Goal: Task Accomplishment & Management: Manage account settings

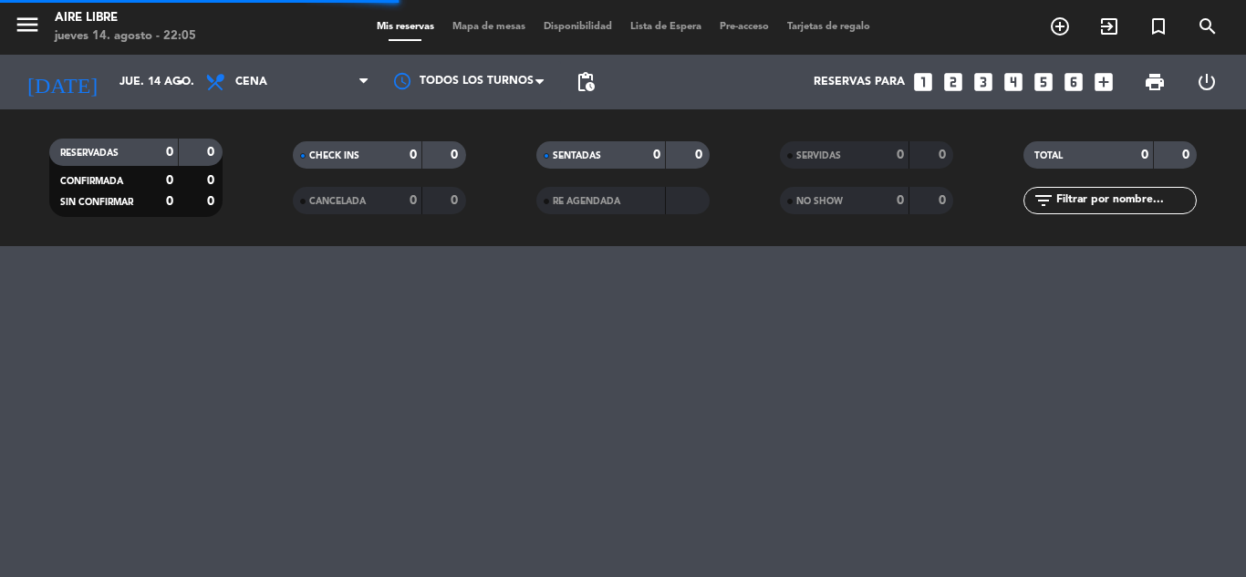
click at [480, 26] on span "Mapa de mesas" at bounding box center [488, 27] width 91 height 10
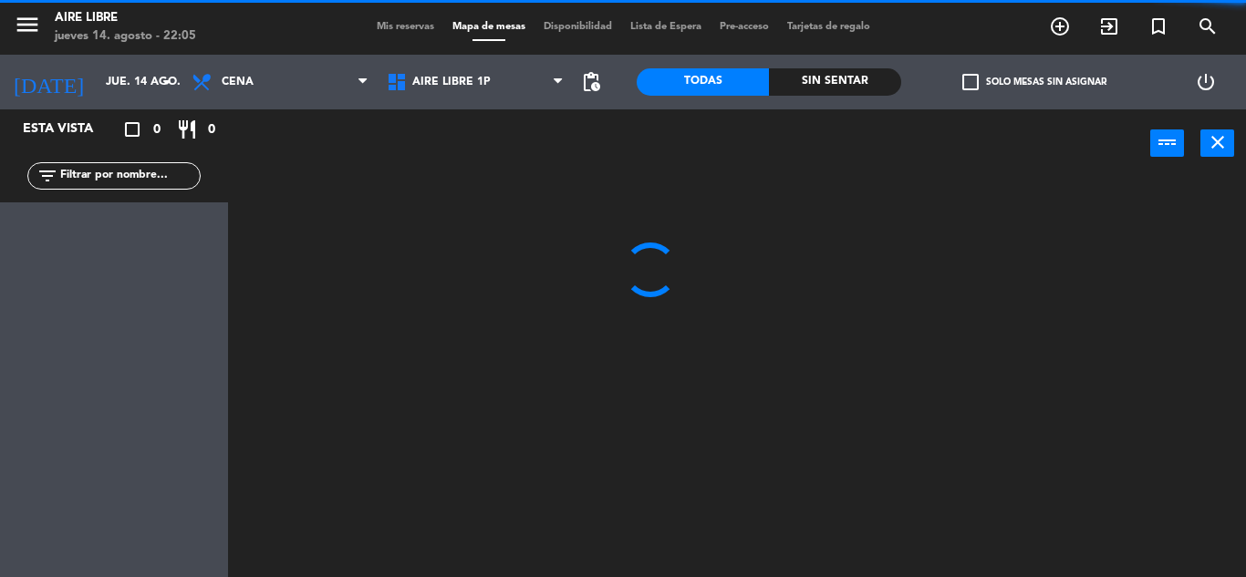
click at [102, 178] on input "text" at bounding box center [128, 176] width 141 height 20
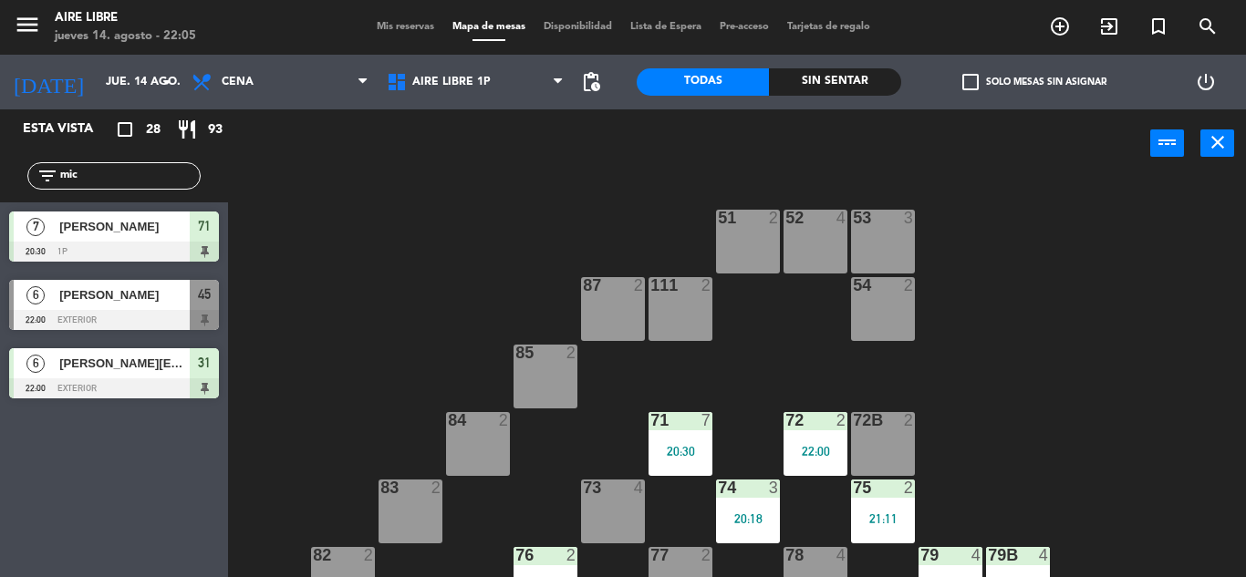
type input "mic"
click at [75, 494] on div "Esta vista crop_square 28 restaurant 93 filter_list mic 7 [PERSON_NAME] 20:30 1…" at bounding box center [114, 343] width 228 height 468
click at [138, 373] on span "[PERSON_NAME][EMAIL_ADDRESS][DOMAIN_NAME]" at bounding box center [124, 363] width 130 height 19
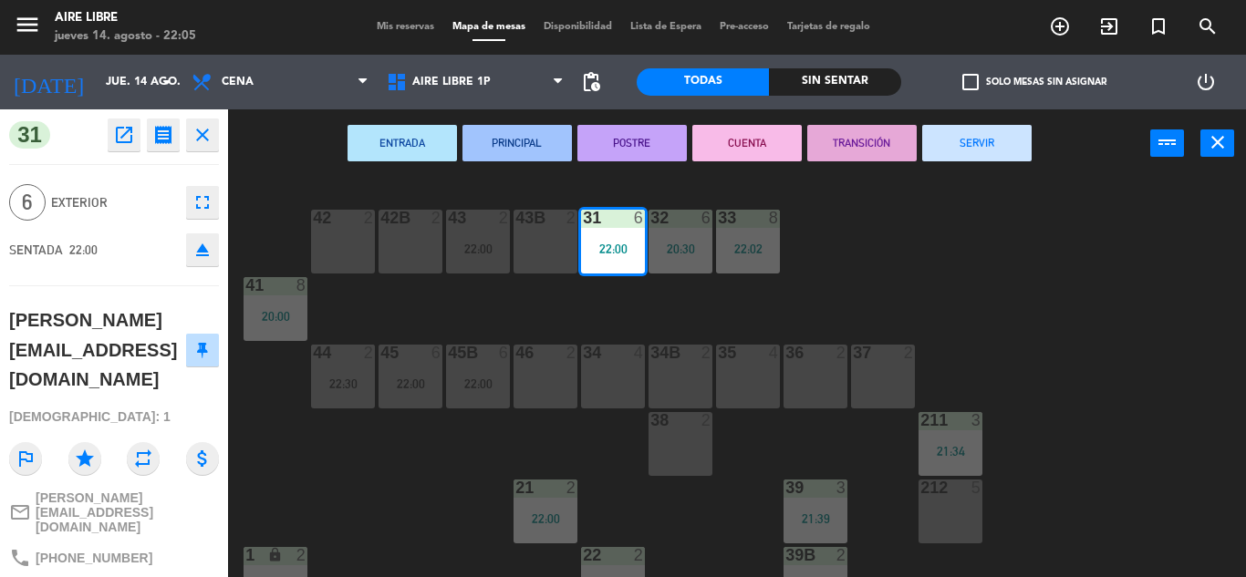
click at [998, 237] on div "42 2 43 2 22:00 31 6 22:00 32 6 20:30 33 8 22:02 42B 2 43B 2 41 8 20:00 44 2 22…" at bounding box center [743, 378] width 1005 height 400
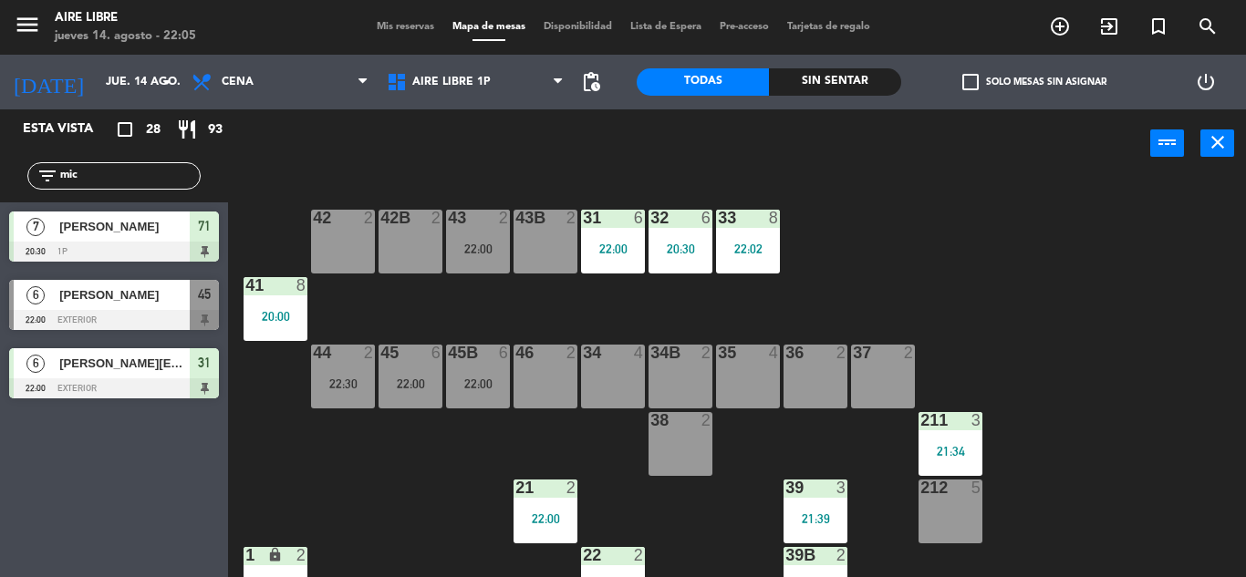
click at [423, 472] on div "42 2 43 2 22:00 31 6 22:00 32 6 20:30 33 8 22:02 42B 2 43B 2 41 8 20:00 44 2 22…" at bounding box center [743, 378] width 1005 height 400
click at [127, 172] on input "mic" at bounding box center [128, 176] width 141 height 20
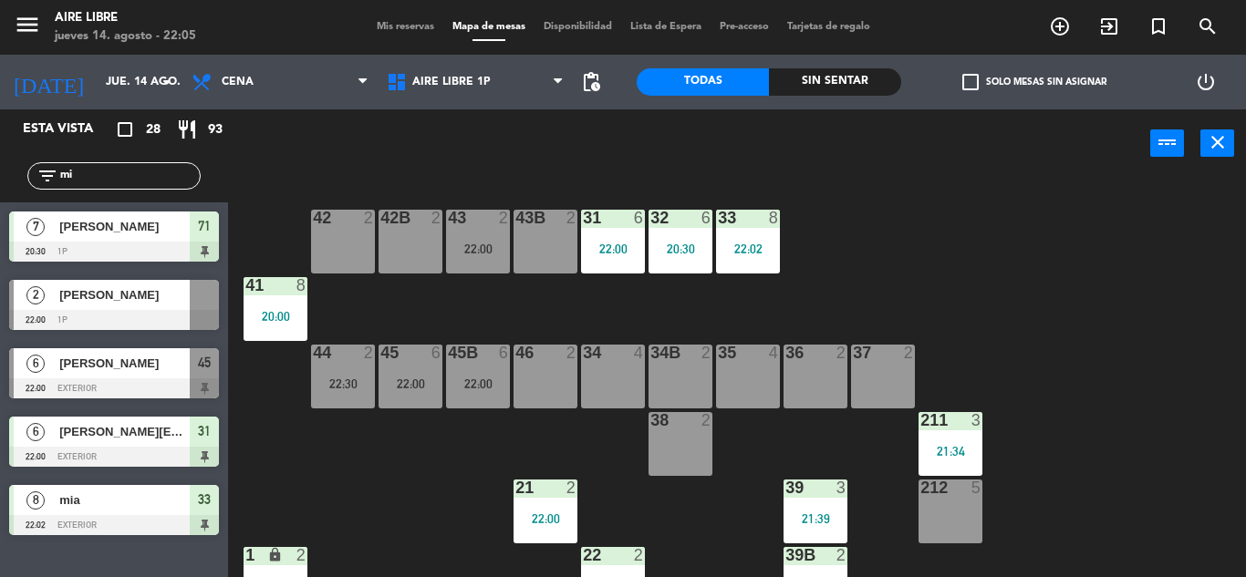
type input "m"
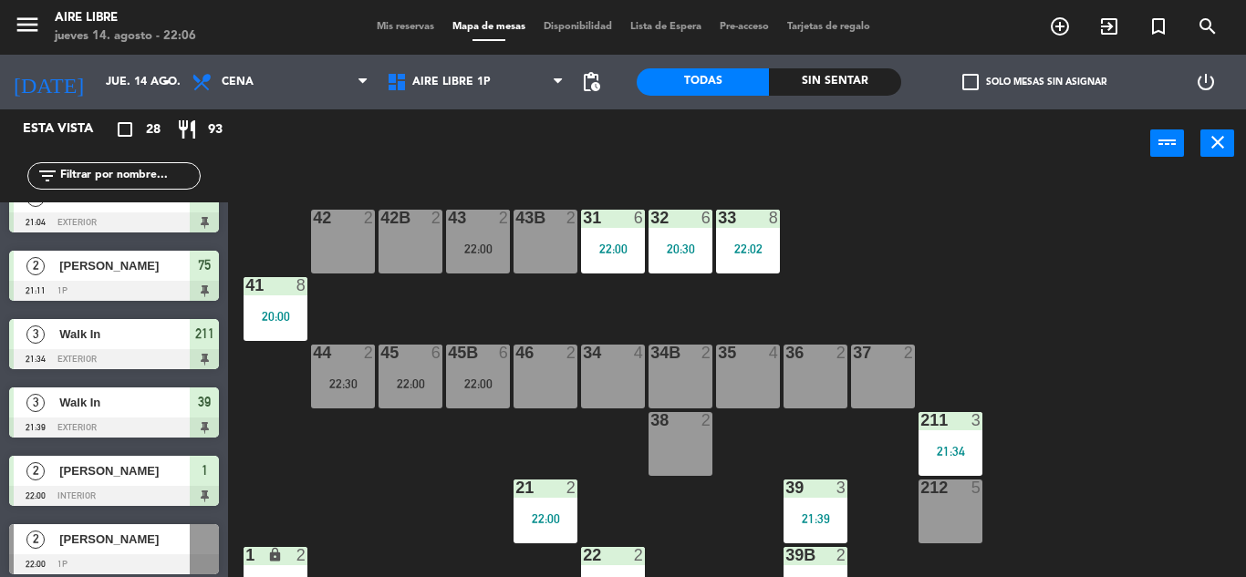
click at [393, 472] on div "42 2 43 2 22:00 31 6 22:00 32 6 20:30 33 8 22:02 42B 2 43B 2 41 8 20:00 44 2 22…" at bounding box center [743, 378] width 1005 height 400
click at [609, 243] on div "22:00" at bounding box center [613, 249] width 64 height 13
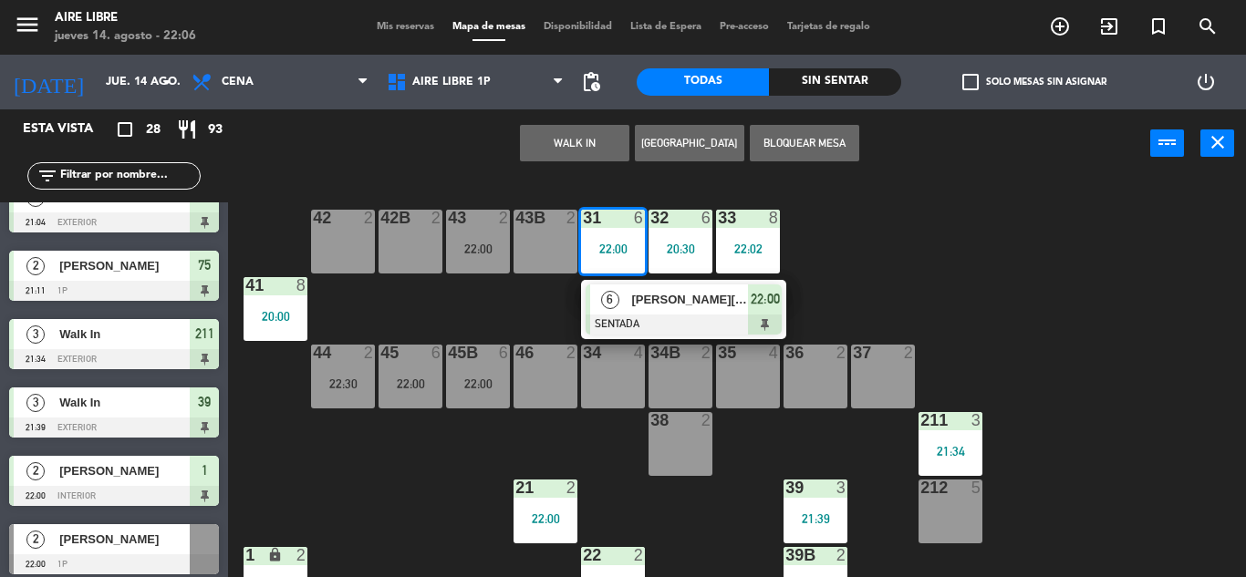
click at [653, 305] on span "[PERSON_NAME][EMAIL_ADDRESS][DOMAIN_NAME]" at bounding box center [689, 299] width 117 height 19
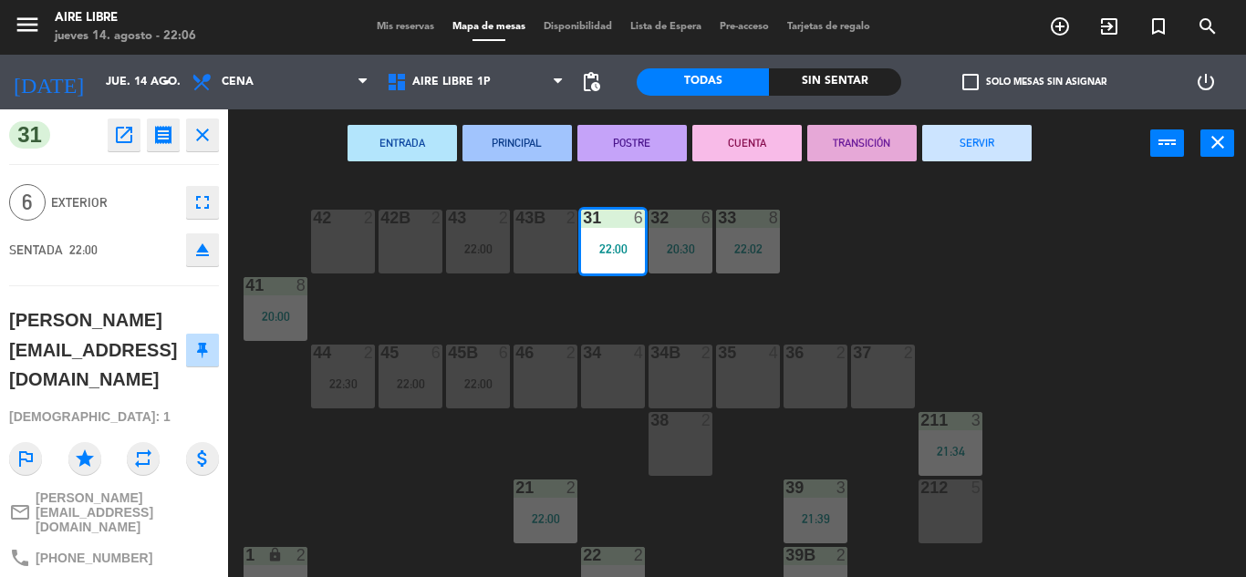
click at [211, 138] on icon "close" at bounding box center [203, 135] width 22 height 22
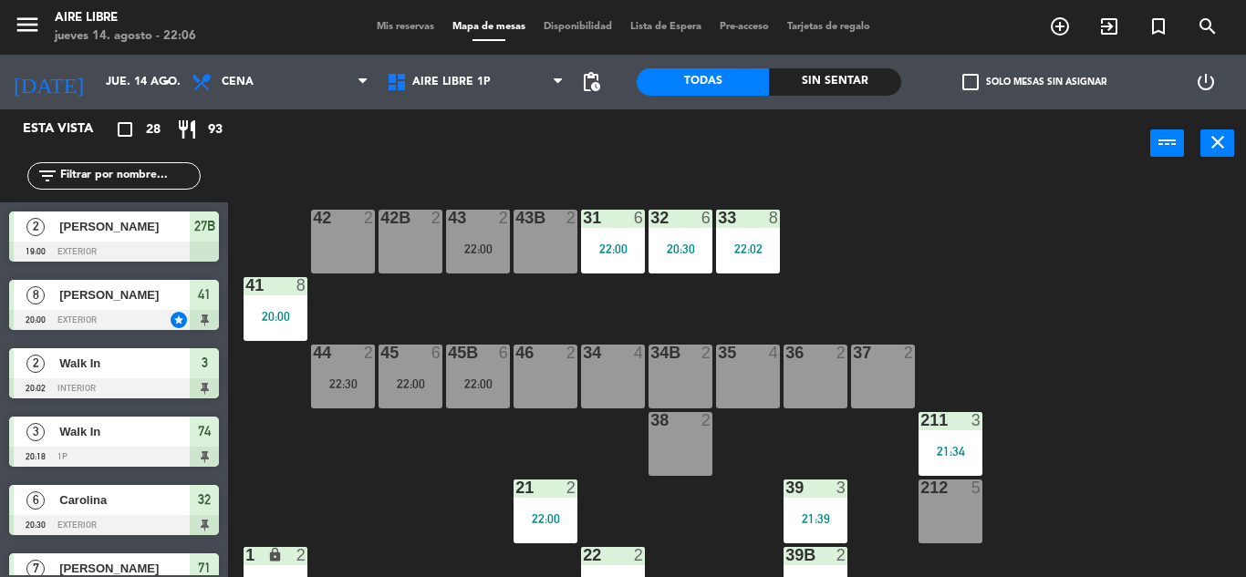
click at [424, 503] on div "42 2 43 2 22:00 31 6 22:00 32 6 20:30 33 8 22:02 42B 2 43B 2 41 8 20:00 44 2 22…" at bounding box center [743, 378] width 1005 height 400
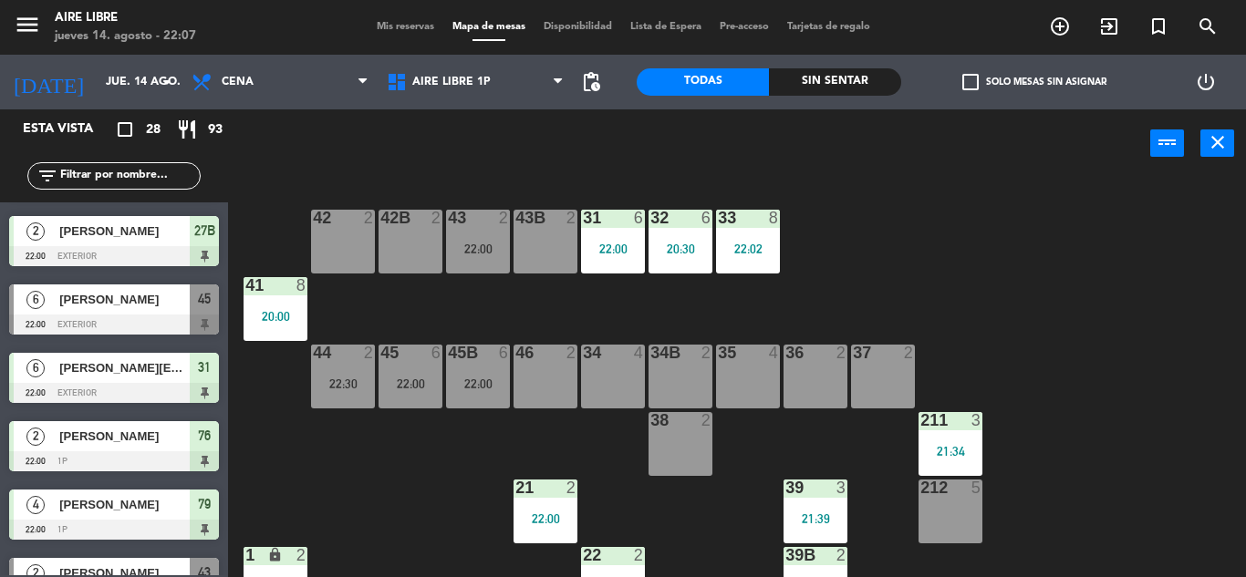
scroll to position [1060, 0]
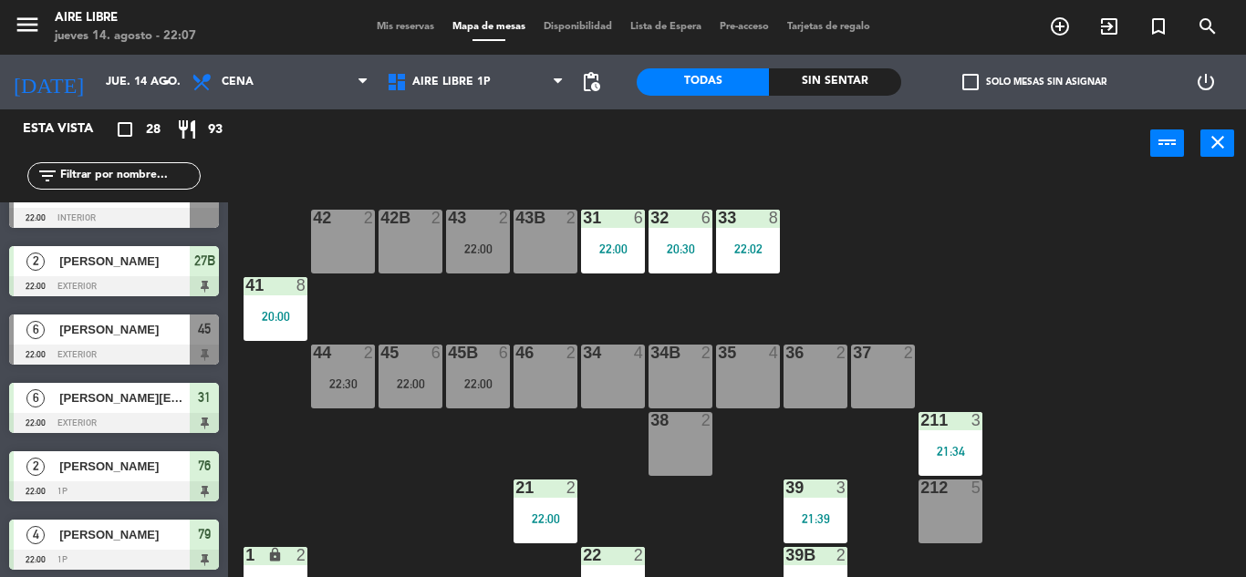
click at [391, 28] on span "Mis reservas" at bounding box center [406, 27] width 76 height 10
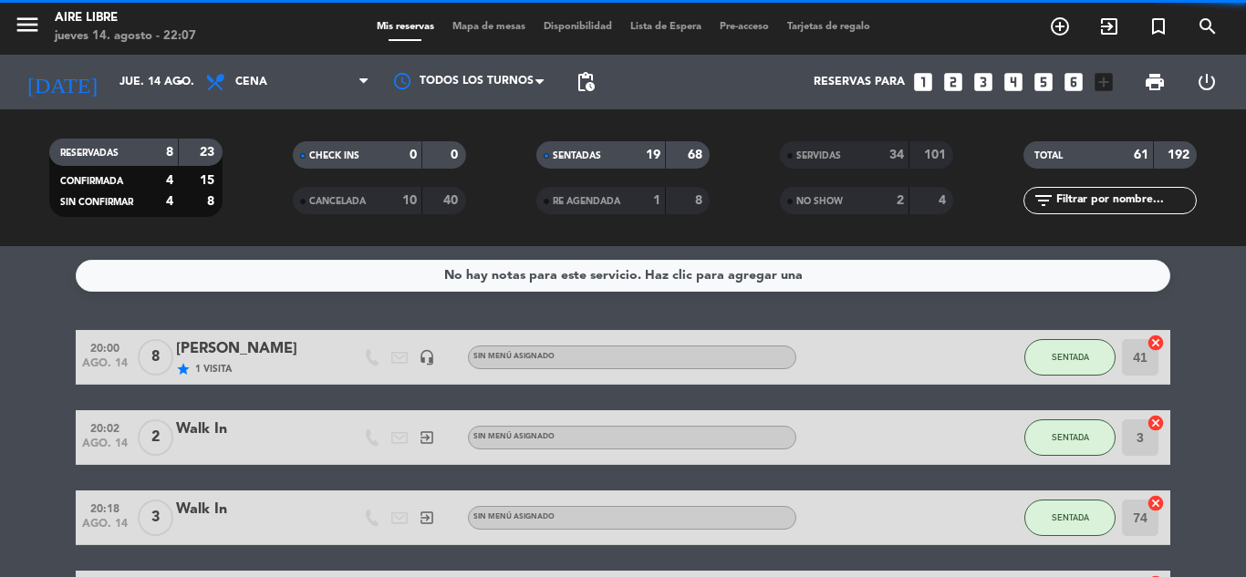
click at [840, 154] on span "SERVIDAS" at bounding box center [818, 155] width 45 height 9
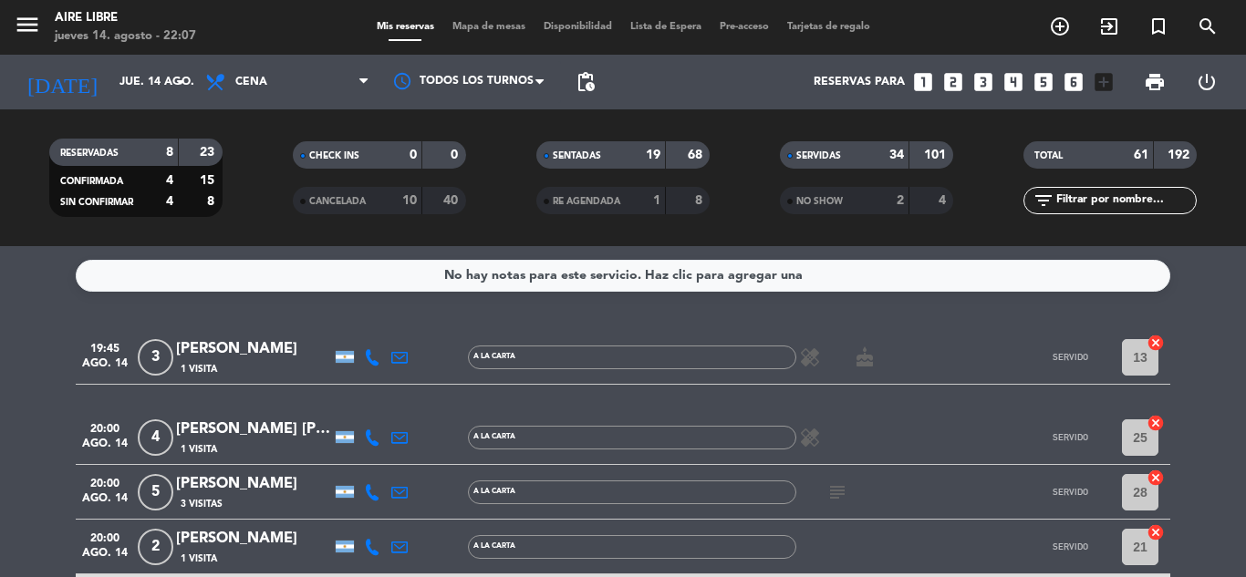
click at [1076, 200] on input "text" at bounding box center [1124, 201] width 141 height 20
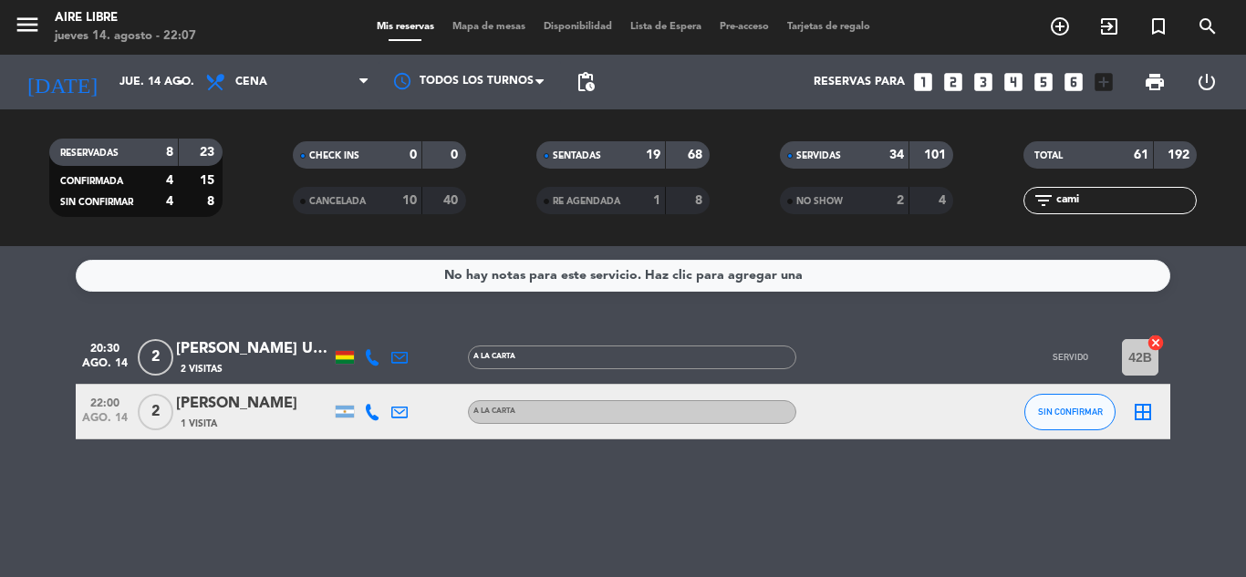
click at [129, 486] on div "No hay notas para este servicio. Haz clic para agregar una 20:30 ago. 14 2 [PER…" at bounding box center [623, 411] width 1246 height 331
click at [1111, 201] on input "cami" at bounding box center [1124, 201] width 141 height 20
type input "c"
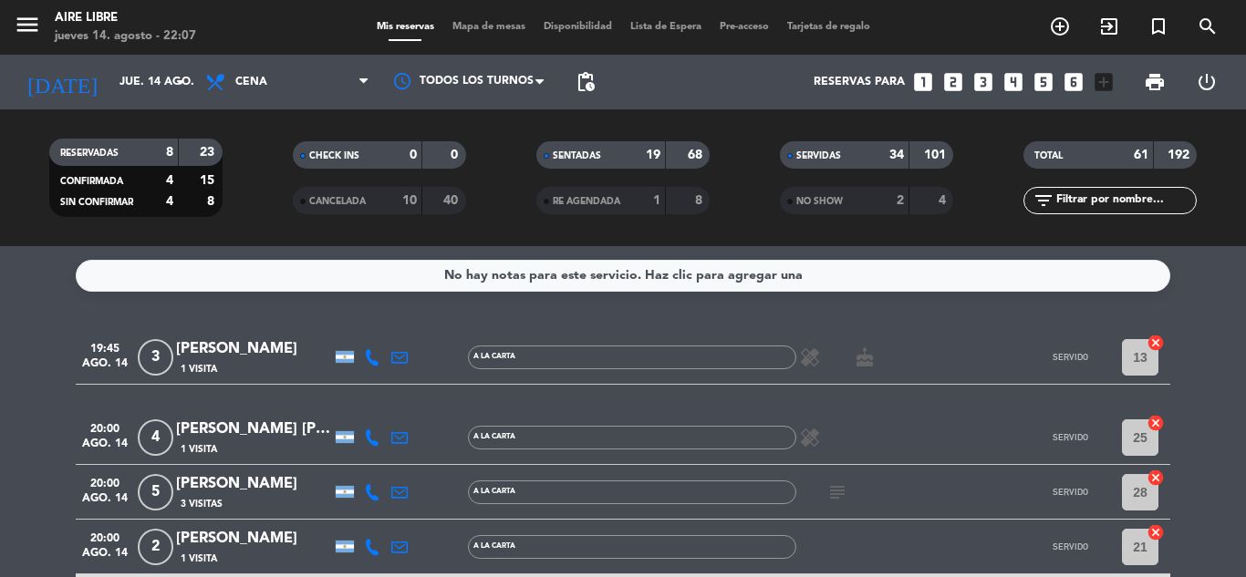
click at [366, 197] on span "CANCELADA" at bounding box center [337, 201] width 57 height 9
